Goal: Transaction & Acquisition: Book appointment/travel/reservation

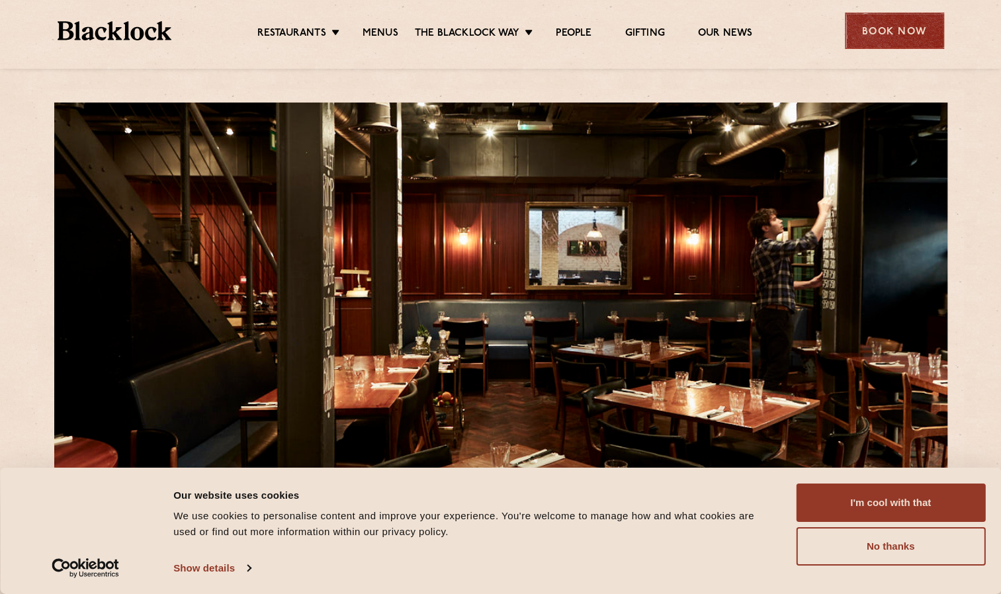
click at [908, 38] on div "Book Now" at bounding box center [894, 31] width 99 height 36
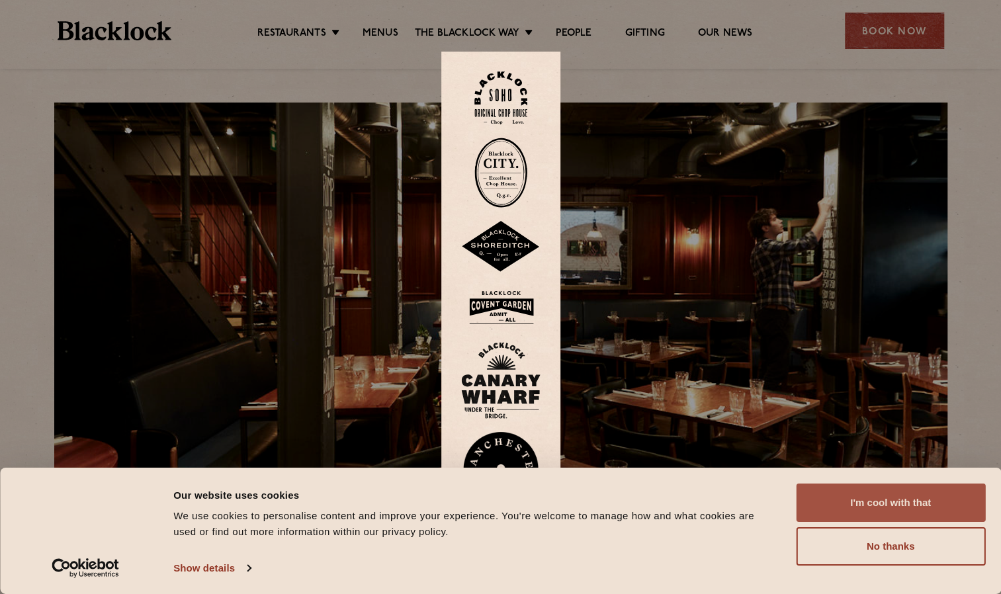
click at [855, 511] on button "I'm cool with that" at bounding box center [890, 503] width 189 height 38
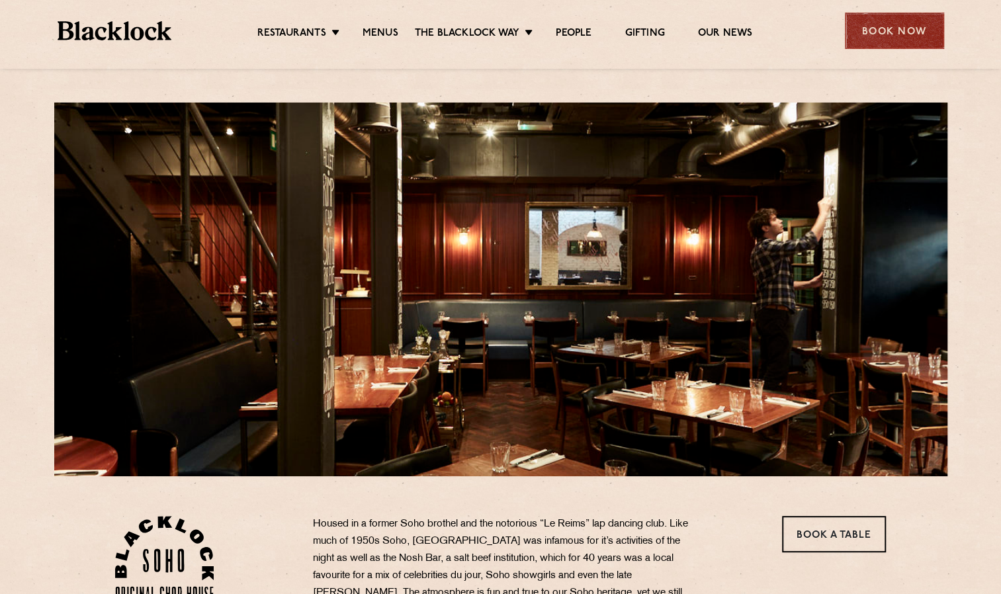
click at [896, 42] on div "Book Now" at bounding box center [894, 31] width 99 height 36
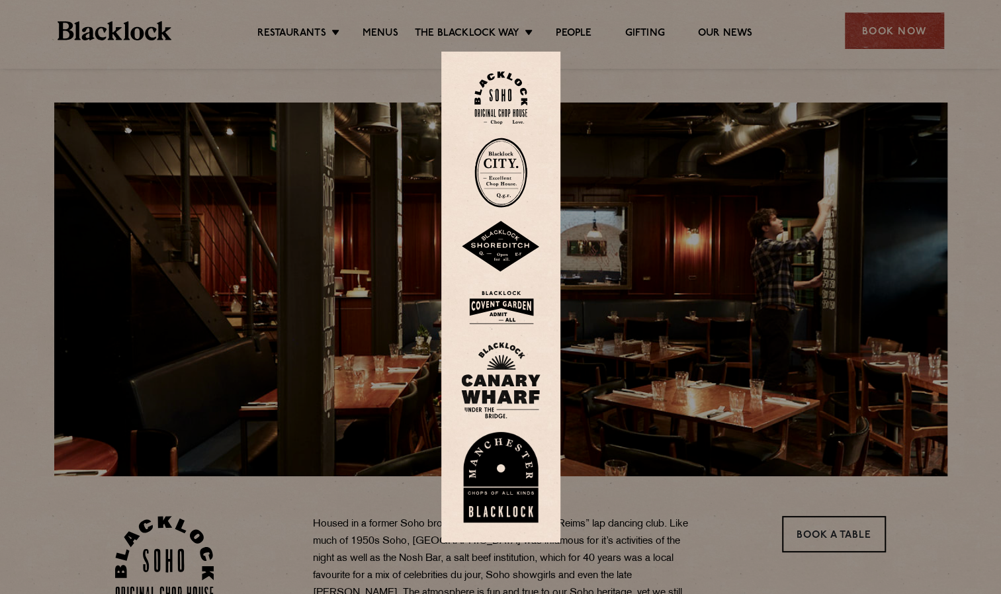
click at [496, 97] on img at bounding box center [500, 98] width 53 height 54
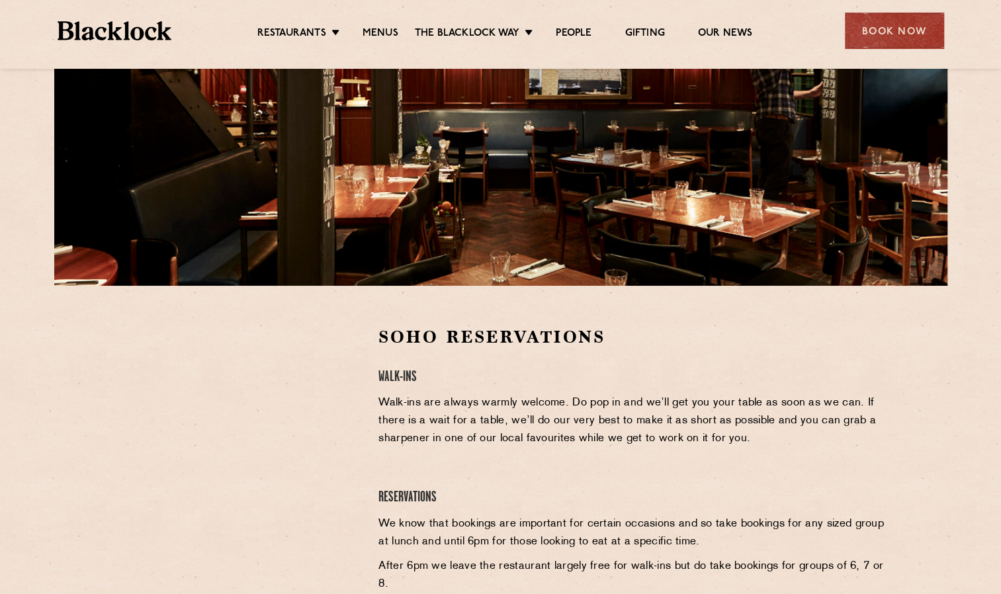
scroll to position [183, 0]
